Goal: Transaction & Acquisition: Purchase product/service

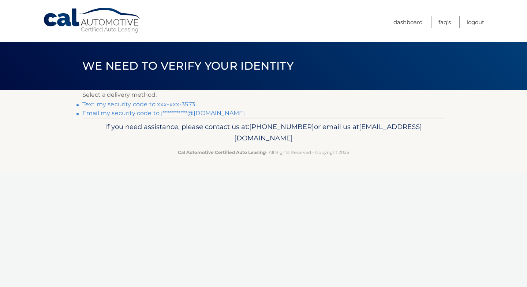
click at [152, 104] on link "Text my security code to xxx-xxx-3573" at bounding box center [138, 104] width 113 height 7
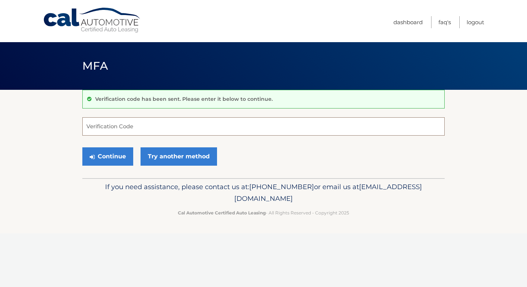
click at [119, 122] on input "Verification Code" at bounding box center [263, 126] width 362 height 18
click at [117, 127] on input "Verification Code" at bounding box center [263, 126] width 362 height 18
type input "206322"
click at [118, 153] on button "Continue" at bounding box center [107, 156] width 51 height 18
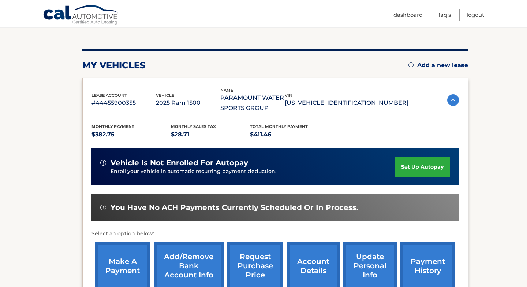
scroll to position [90, 0]
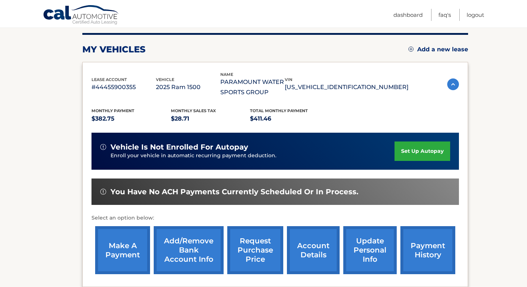
click at [417, 152] on link "set up autopay" at bounding box center [423, 150] width 56 height 19
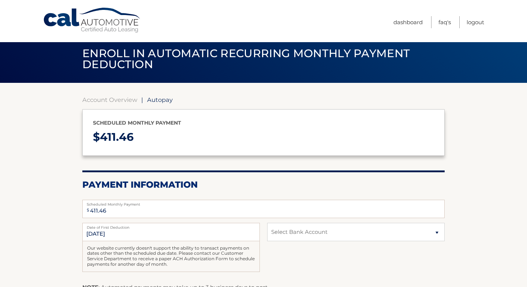
scroll to position [1, 0]
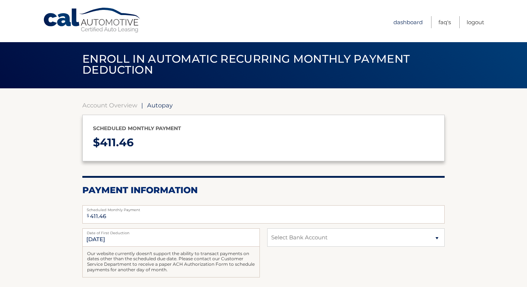
click at [412, 24] on link "Dashboard" at bounding box center [407, 22] width 29 height 12
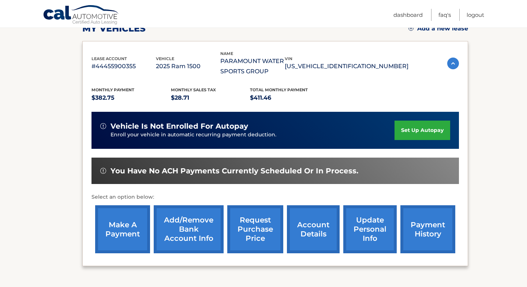
scroll to position [111, 0]
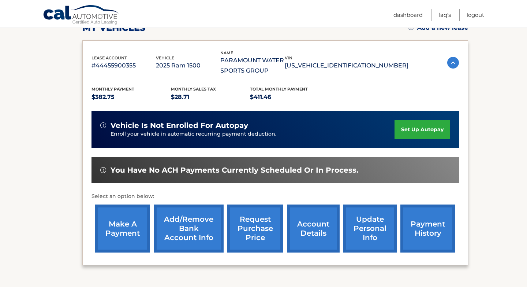
click at [138, 219] on link "make a payment" at bounding box center [122, 228] width 55 height 48
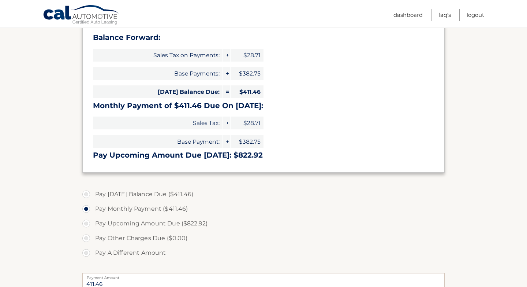
scroll to position [117, 0]
click at [86, 195] on label "Pay Today's Balance Due ($411.46)" at bounding box center [263, 193] width 362 height 15
click at [86, 195] on input "Pay Today's Balance Due ($411.46)" at bounding box center [88, 192] width 7 height 12
radio input "true"
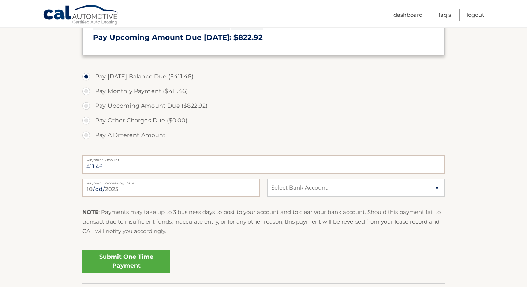
scroll to position [237, 0]
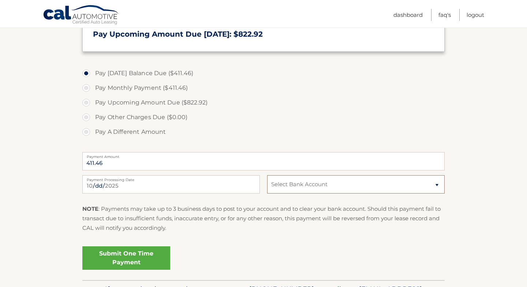
click at [295, 183] on select "Select Bank Account Checking JPMORGAN CHASE BANK, NA *****1624 Checking JPMORGA…" at bounding box center [356, 184] width 178 height 18
select select "MGM4ZDA2NTAtNDRiYS00MTMzLWJjY2EtMmI3M2M2ZTVlMjBk"
click at [111, 254] on link "Submit One Time Payment" at bounding box center [126, 257] width 88 height 23
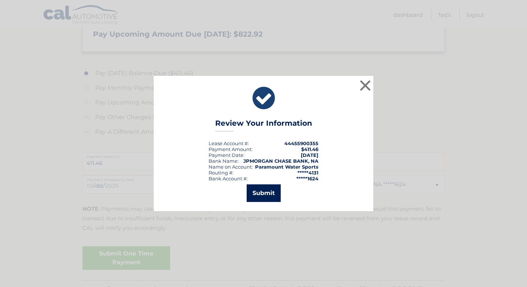
click at [261, 197] on button "Submit" at bounding box center [264, 193] width 34 height 18
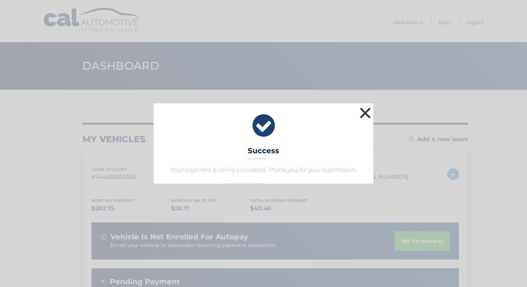
click at [367, 113] on button "×" at bounding box center [365, 112] width 15 height 15
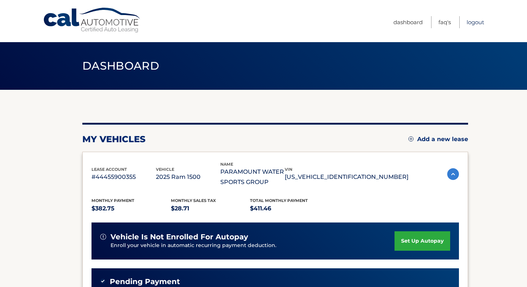
click at [481, 25] on link "Logout" at bounding box center [476, 22] width 18 height 12
